Goal: Understand process/instructions: Learn how to perform a task or action

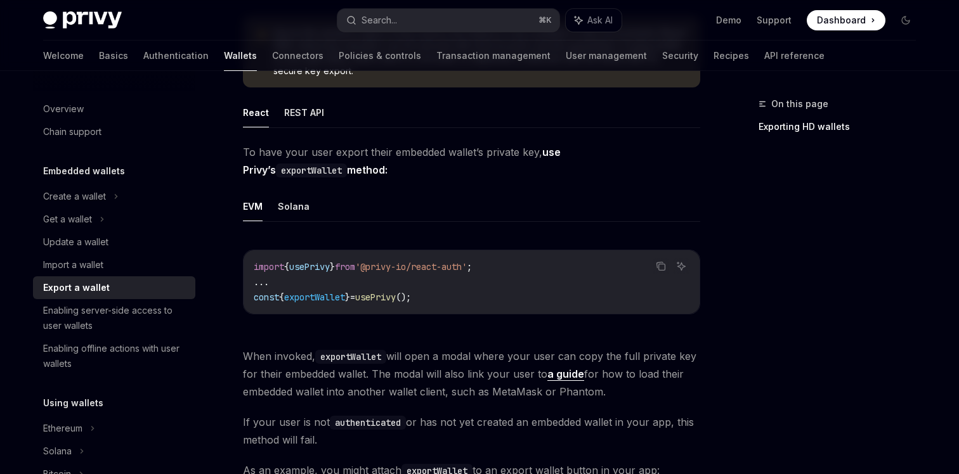
scroll to position [211, 0]
click at [296, 105] on button "REST API" at bounding box center [304, 111] width 40 height 30
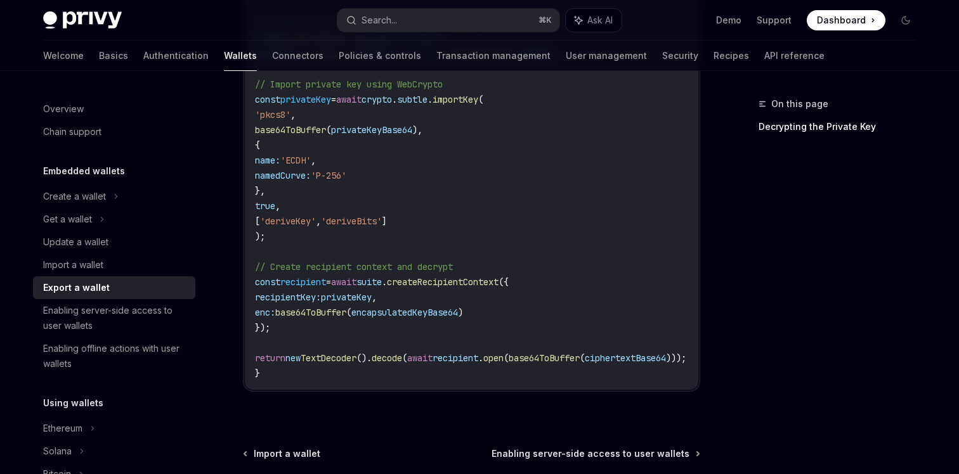
scroll to position [1852, 0]
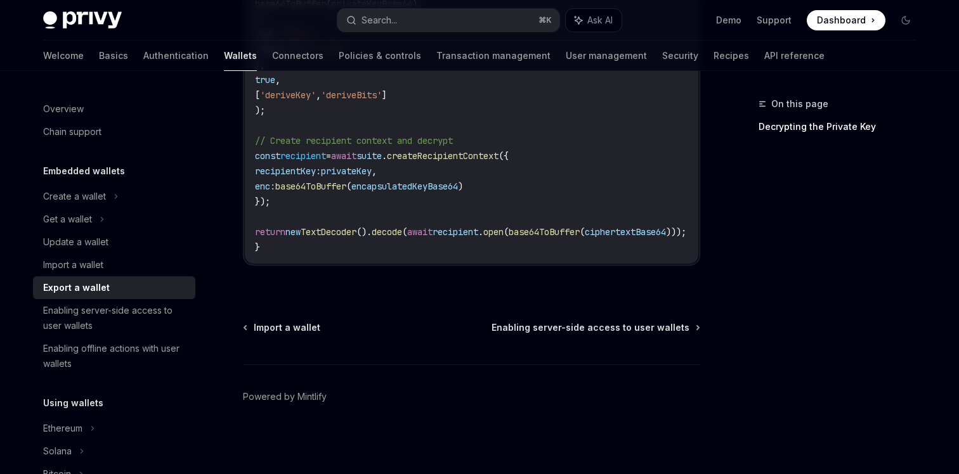
type textarea "*"
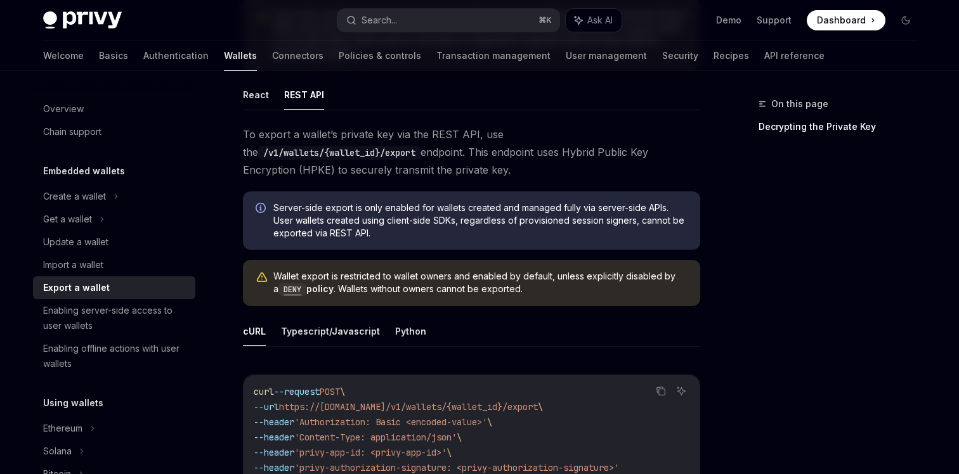
scroll to position [211, 0]
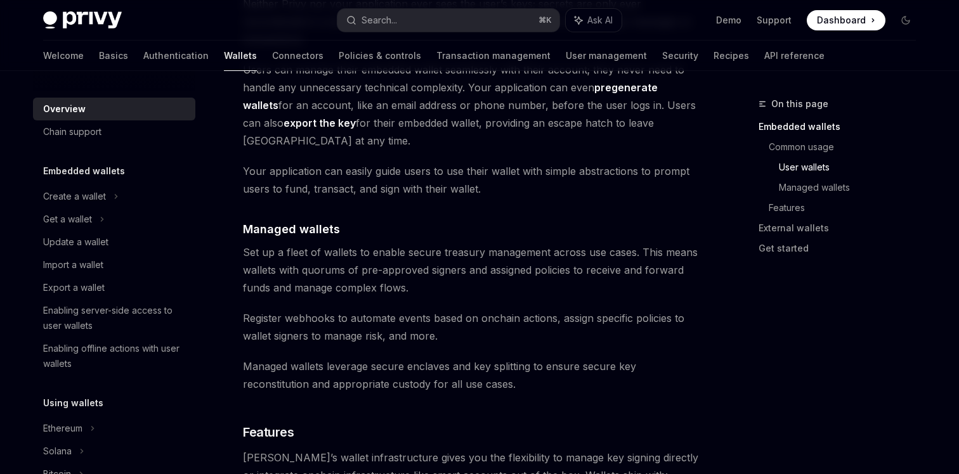
scroll to position [1084, 0]
